Goal: Task Accomplishment & Management: Manage account settings

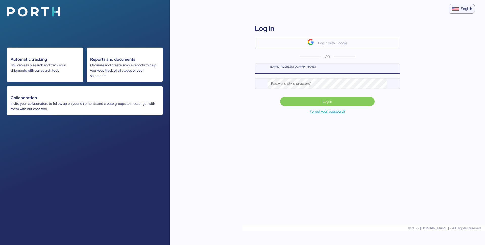
click at [307, 71] on input "[EMAIL_ADDRESS][DOMAIN_NAME]" at bounding box center [334, 69] width 132 height 10
type input "daniel@nucleofactory.com"
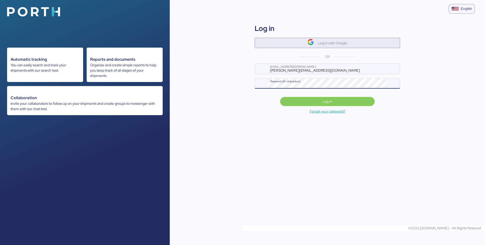
click at [350, 41] on span "Log in with Google" at bounding box center [328, 43] width 138 height 8
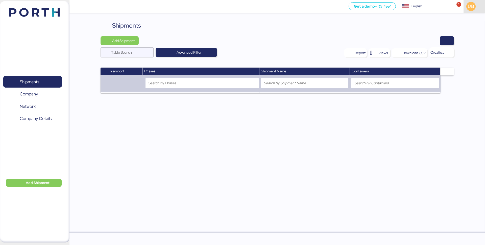
click at [464, 5] on div "DB" at bounding box center [474, 6] width 21 height 13
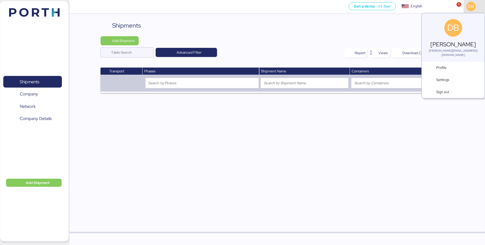
click at [464, 5] on div "DB" at bounding box center [474, 6] width 21 height 13
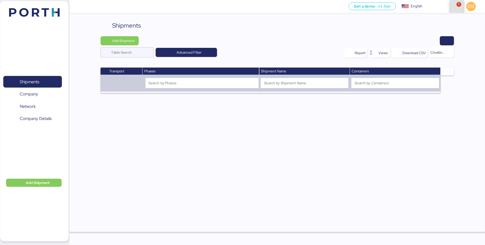
click at [453, 4] on span "button" at bounding box center [457, 7] width 8 height 14
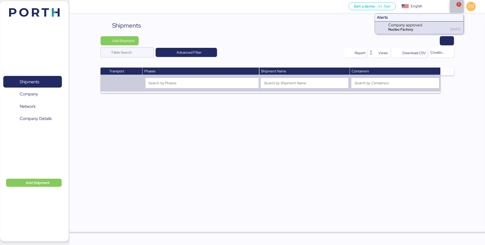
click at [455, 4] on span "button" at bounding box center [457, 7] width 8 height 14
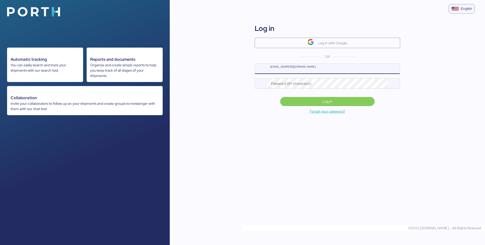
click at [289, 69] on input "[EMAIL_ADDRESS][DOMAIN_NAME]" at bounding box center [334, 69] width 132 height 10
type input "daniel@nucleofactory.com"
